Goal: Task Accomplishment & Management: Use online tool/utility

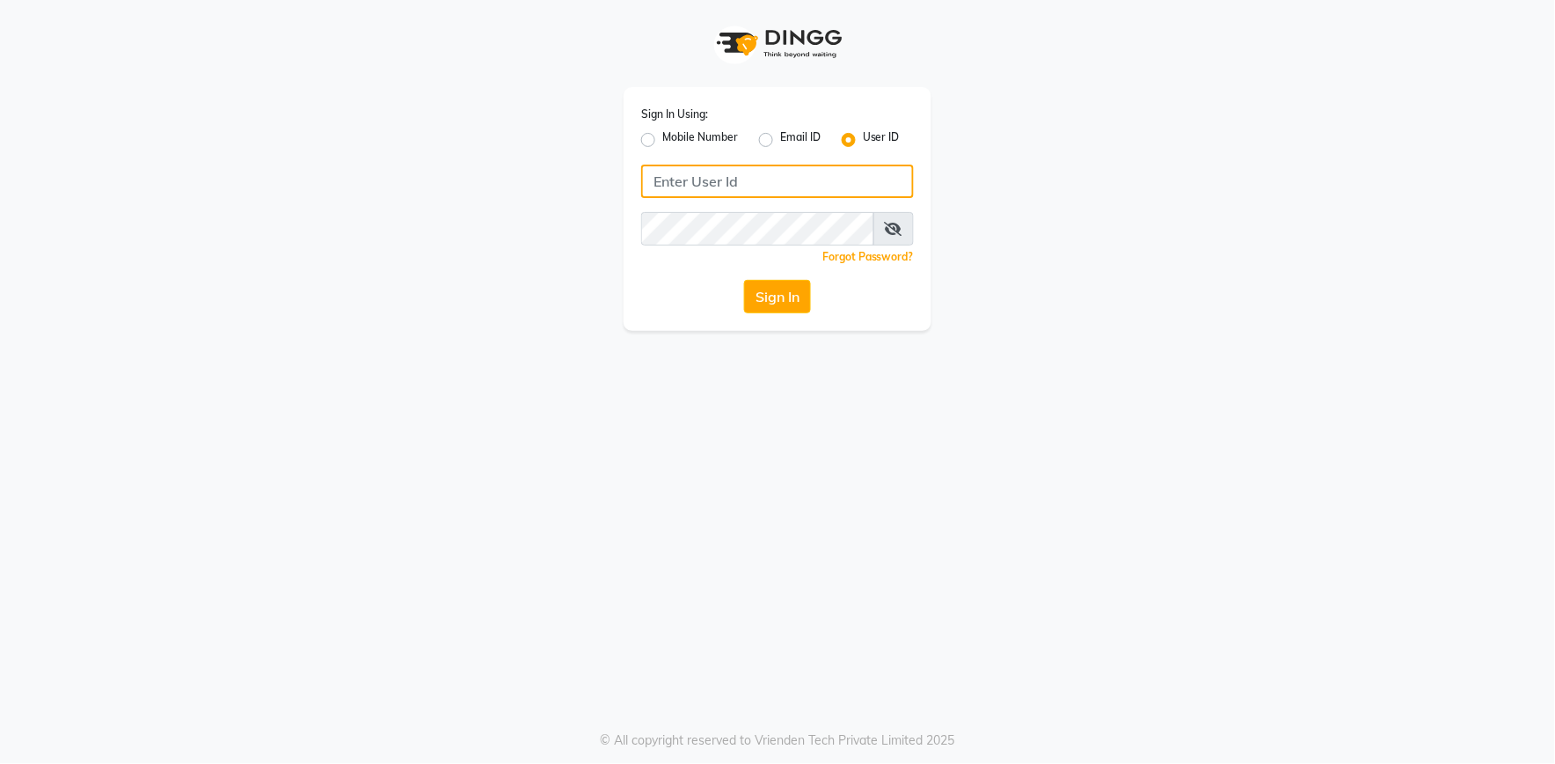
type input "e2555-01"
click at [781, 291] on button "Sign In" at bounding box center [777, 296] width 67 height 33
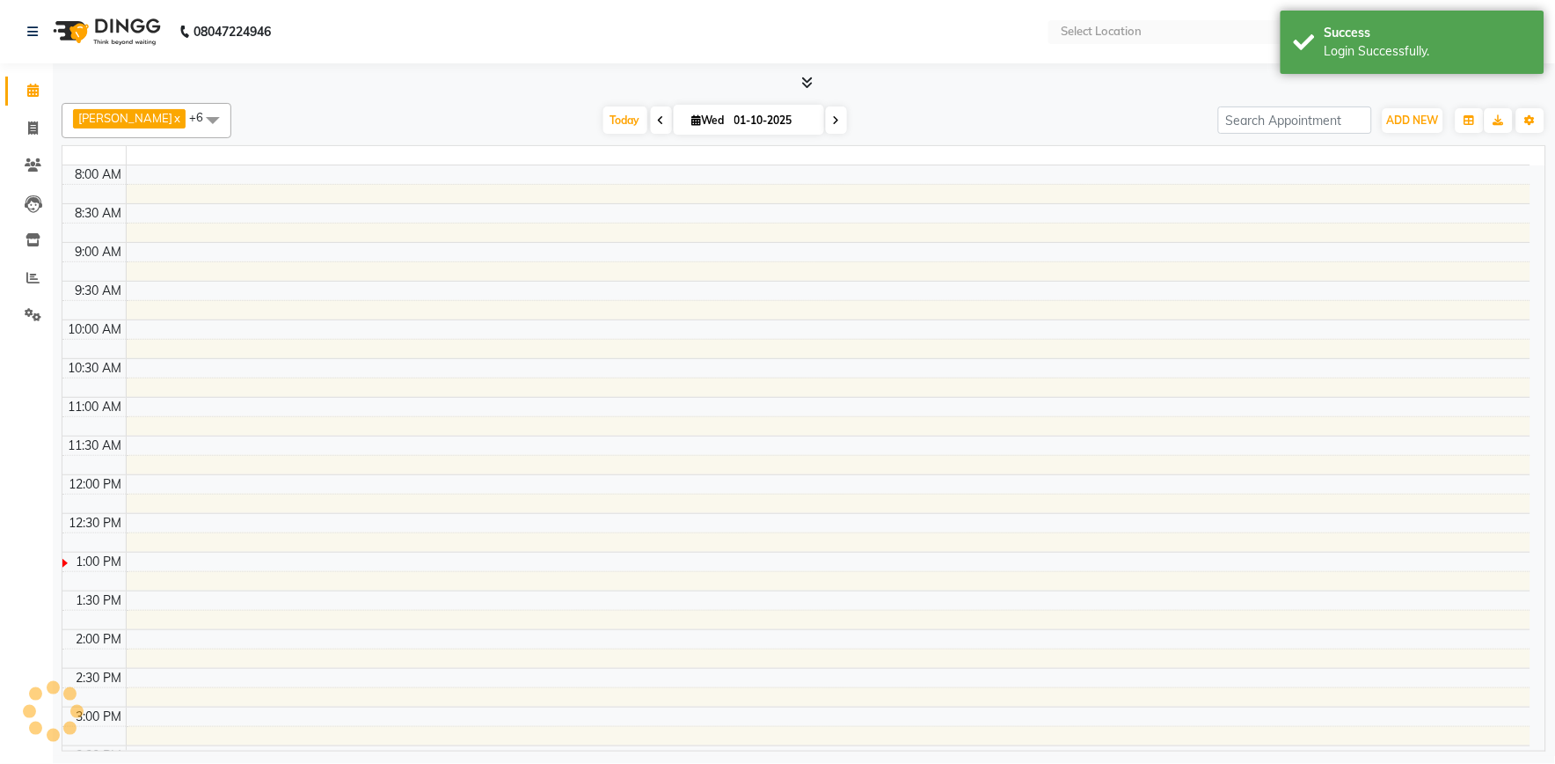
select select "en"
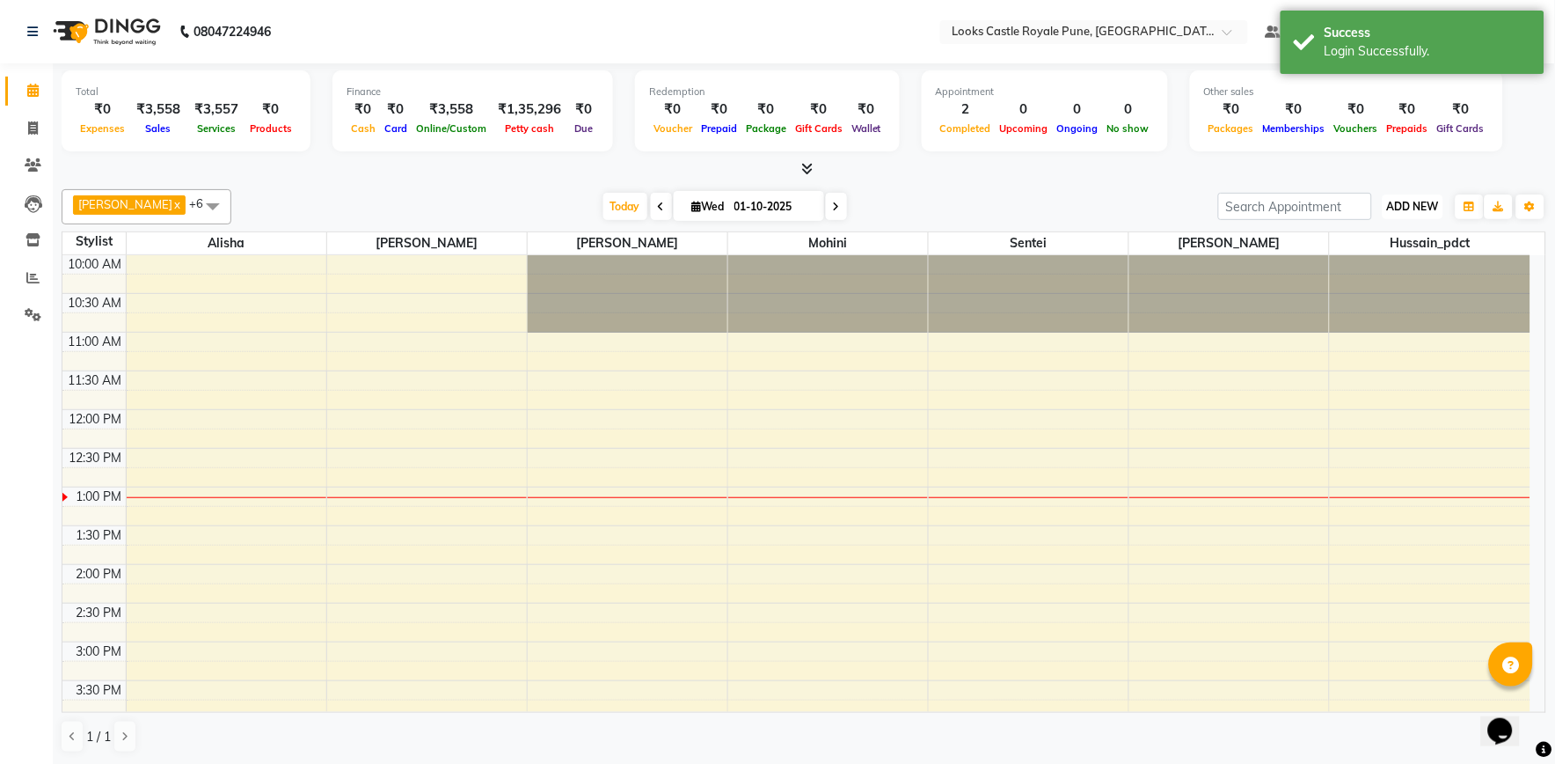
click at [1421, 196] on button "ADD NEW Toggle Dropdown" at bounding box center [1413, 206] width 61 height 25
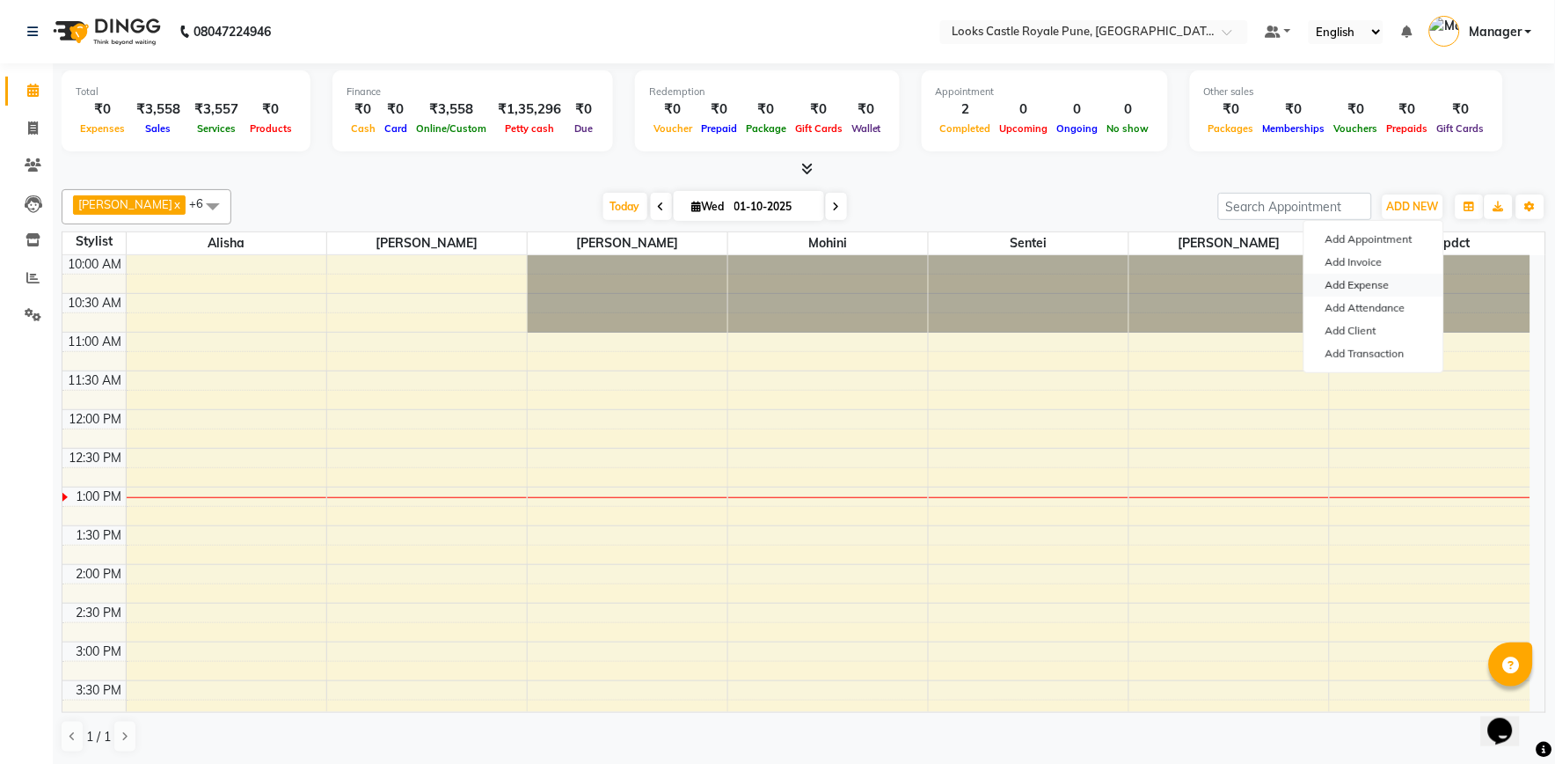
click at [1397, 284] on link "Add Expense" at bounding box center [1374, 285] width 139 height 23
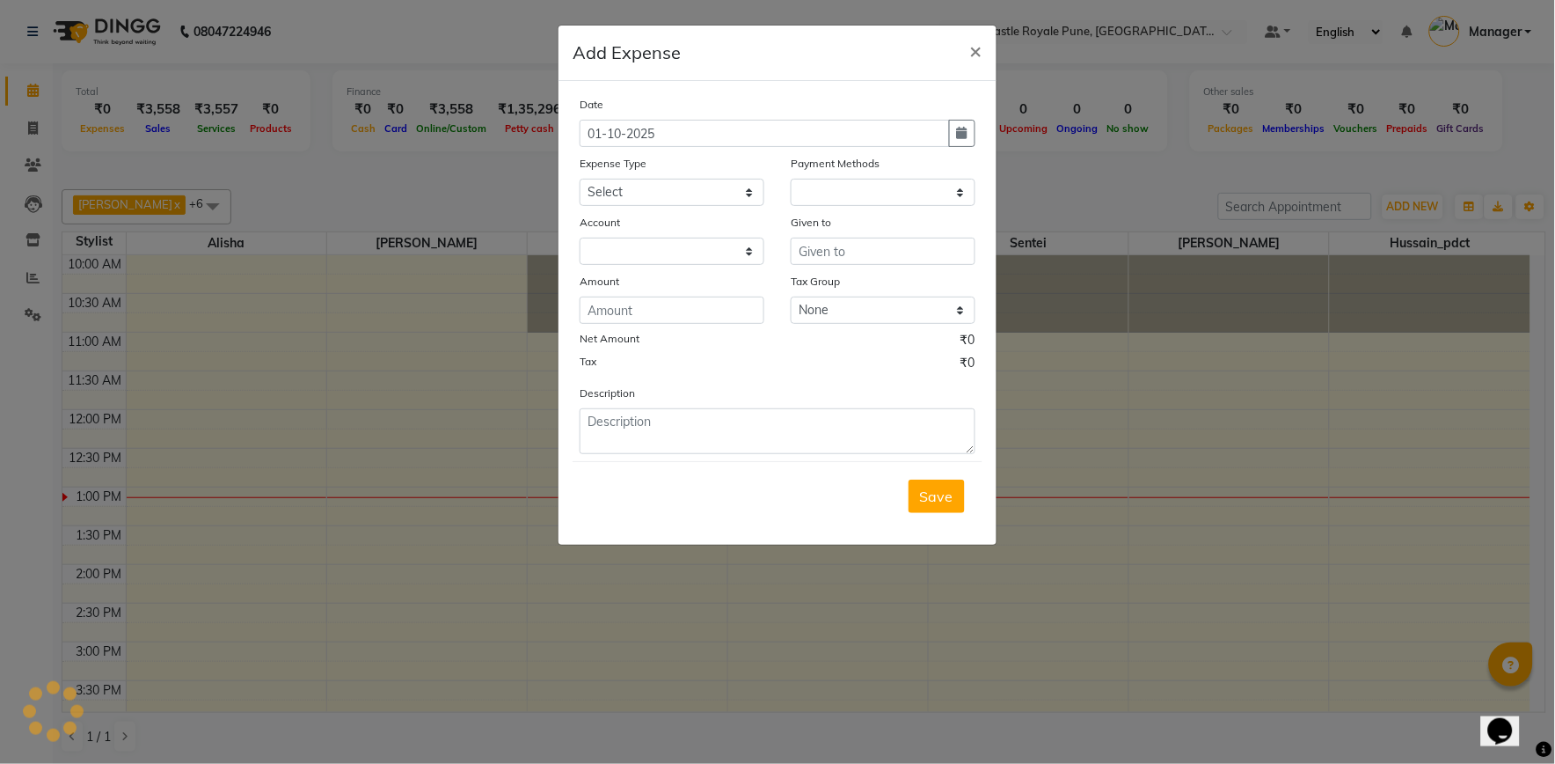
select select "1"
select select "4878"
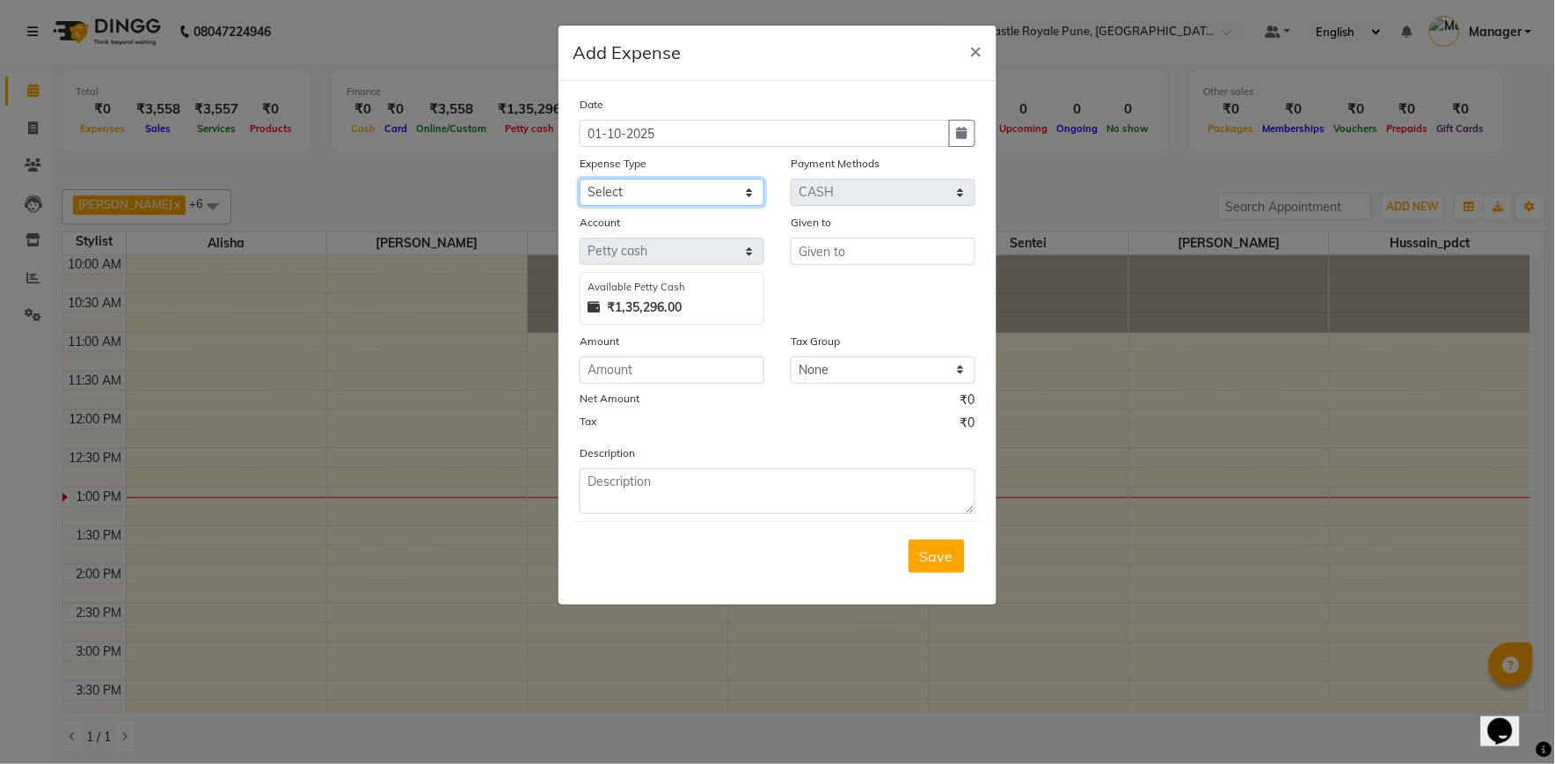
click at [678, 199] on select "Select Accommodation Aesthetics Bank Deposit BLINKIT Cash Handover Client Refun…" at bounding box center [672, 192] width 185 height 27
select select "22741"
click at [580, 179] on select "Select Accommodation Aesthetics Bank Deposit BLINKIT Cash Handover Client Refun…" at bounding box center [672, 192] width 185 height 27
click at [711, 376] on input "number" at bounding box center [672, 369] width 185 height 27
type input "567"
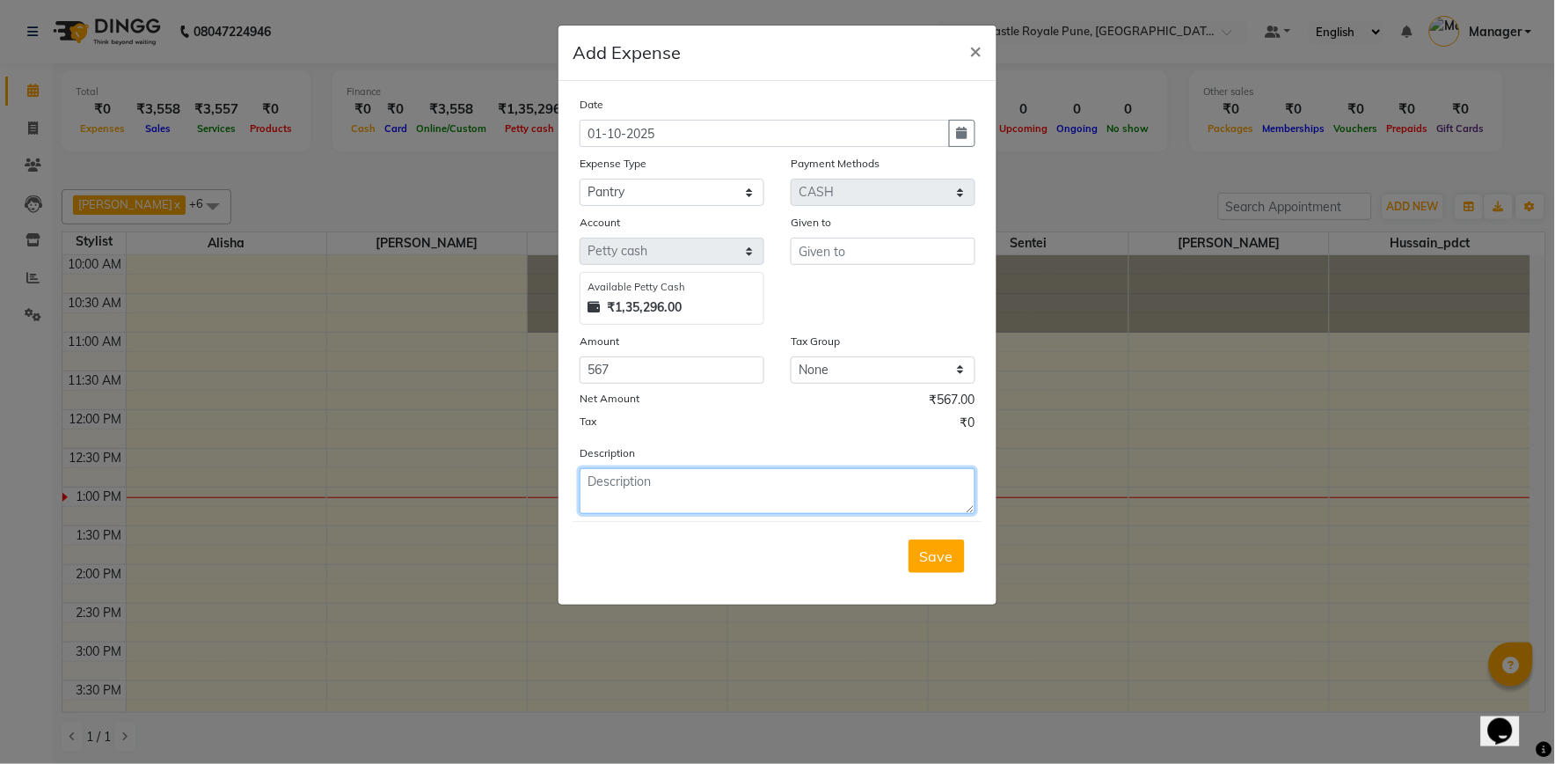
click at [645, 499] on textarea at bounding box center [778, 491] width 396 height 46
type textarea "milk,sugar,pooja oil,dish wash soup,"
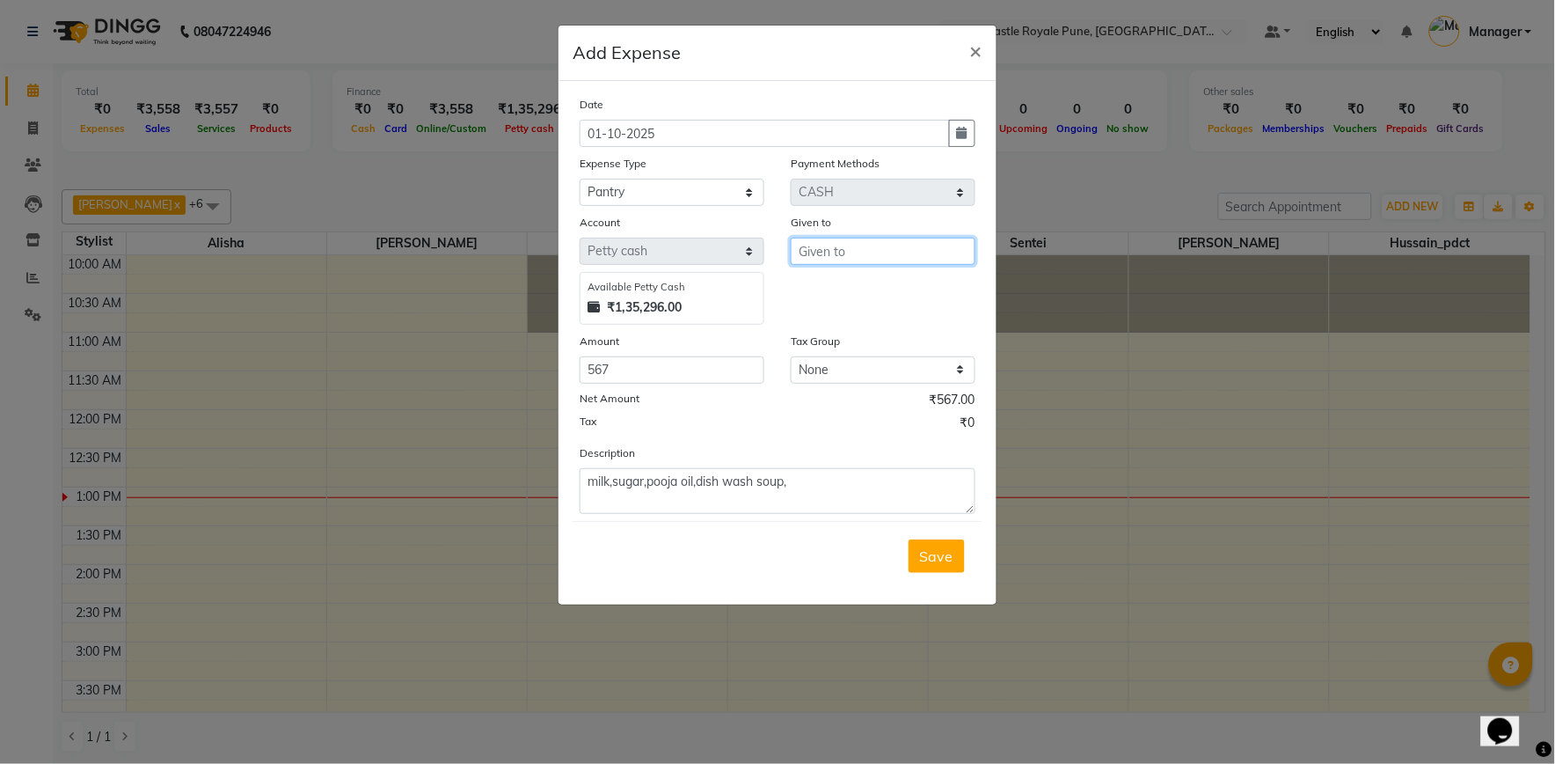
click at [820, 259] on input "text" at bounding box center [883, 251] width 185 height 27
type input "blinkit aga"
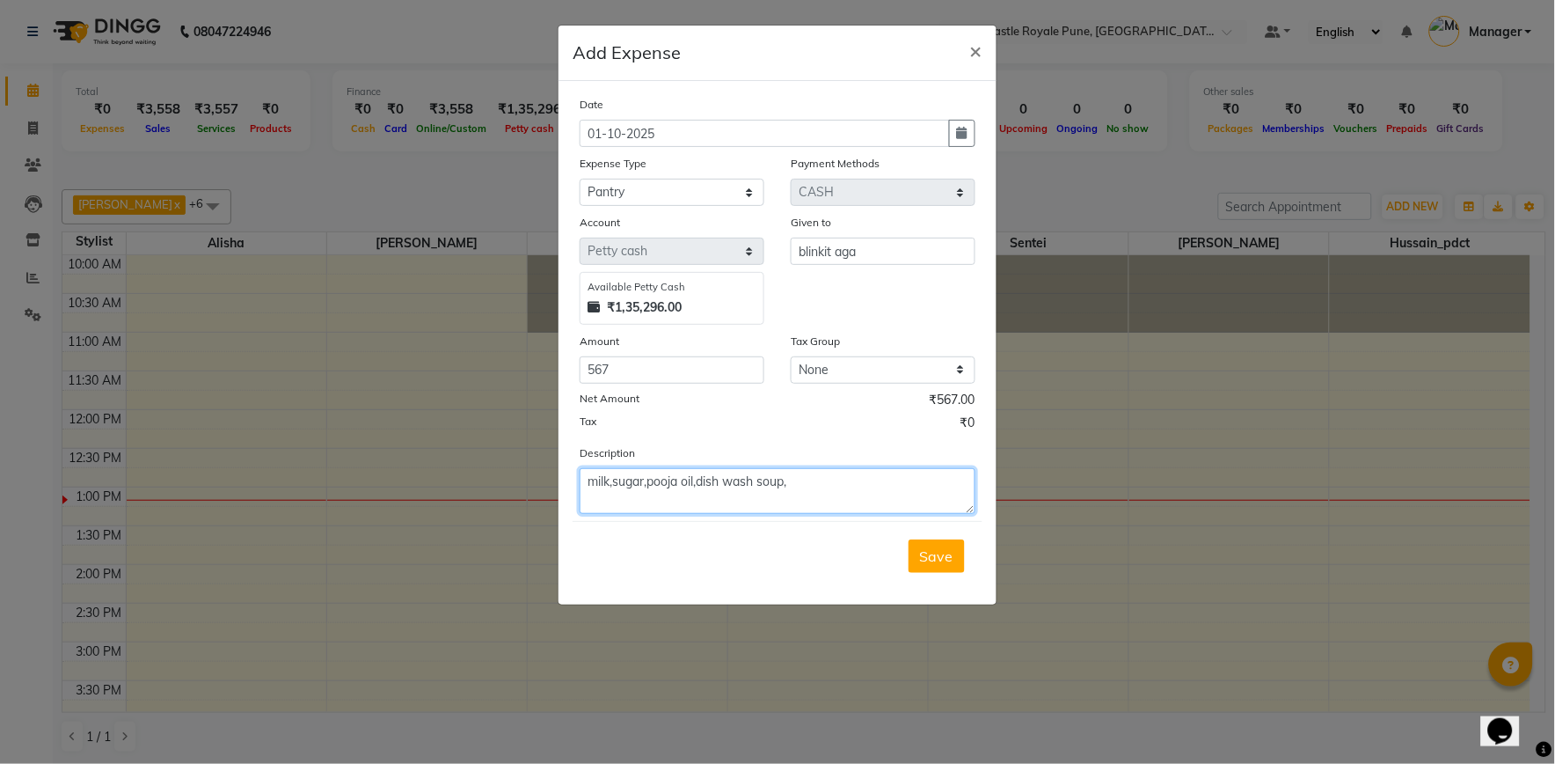
click at [822, 489] on textarea "milk,sugar,pooja oil,dish wash soup," at bounding box center [778, 491] width 396 height 46
type textarea "milk,sugar,pooja oil,dish wash soup,agarbatti"
click at [952, 554] on span "Save" at bounding box center [936, 556] width 33 height 18
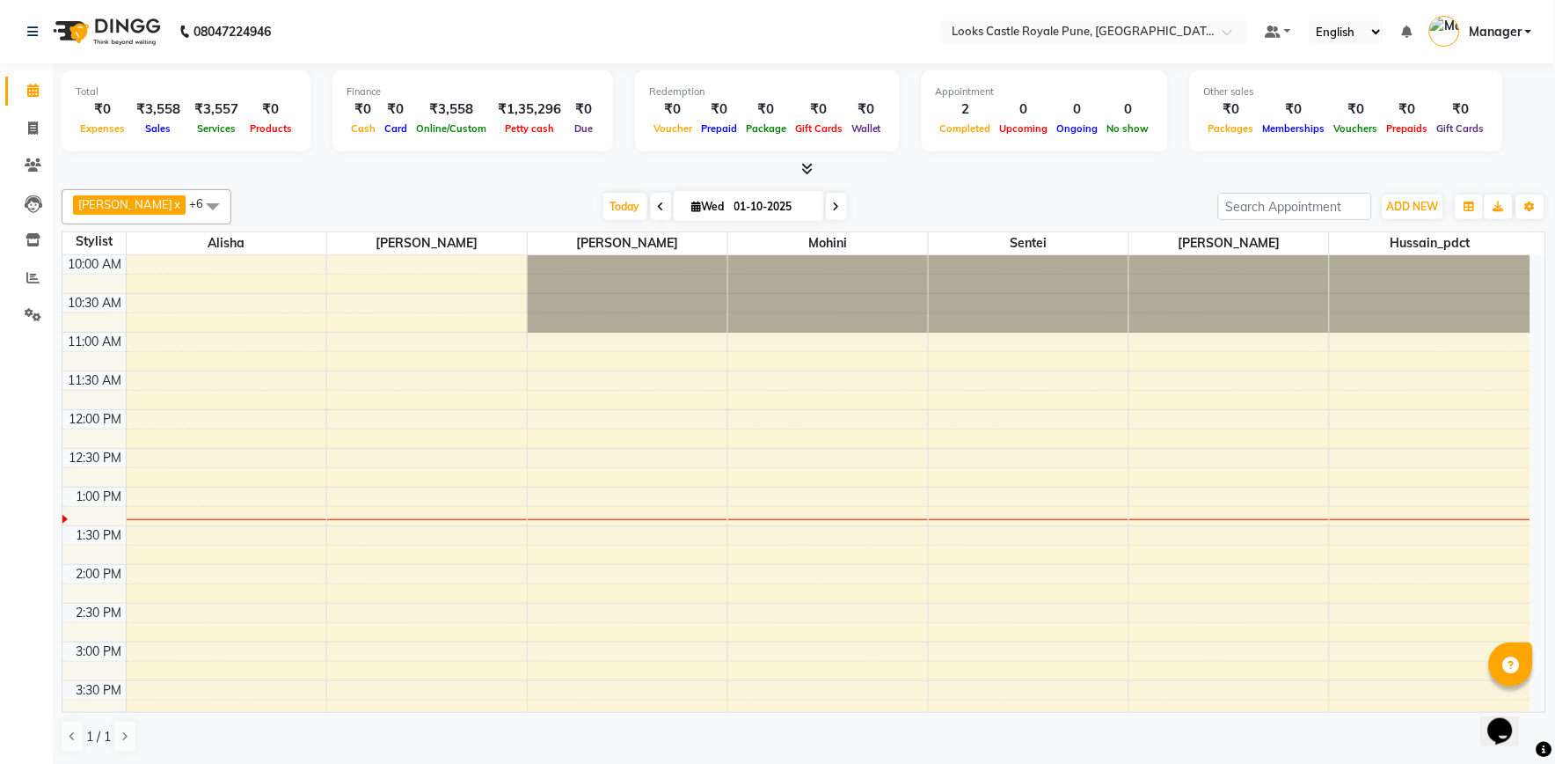
click at [306, 207] on div "[DATE] [DATE]" at bounding box center [725, 207] width 970 height 26
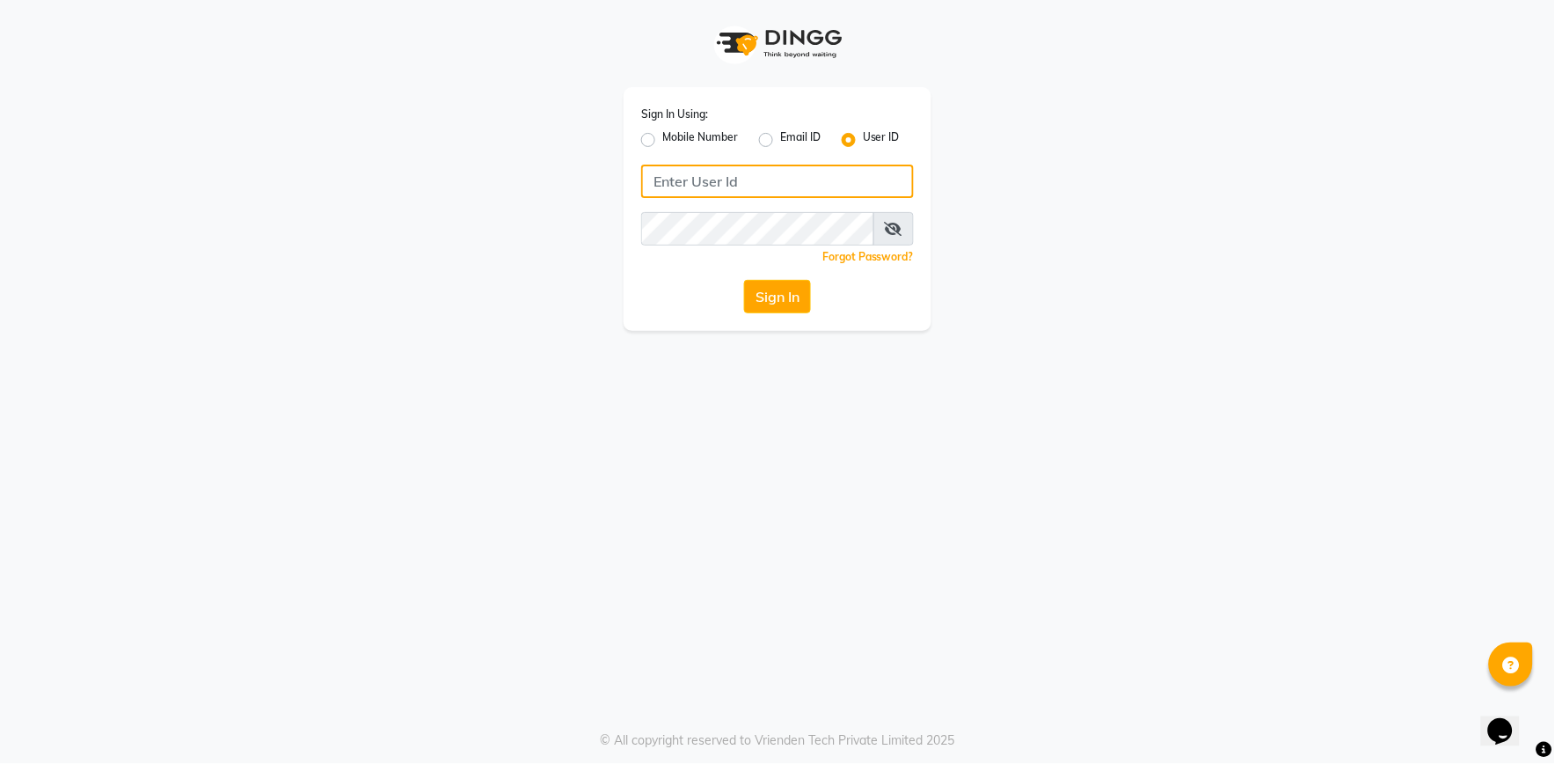
type input "e2555-01"
